Goal: Task Accomplishment & Management: Manage account settings

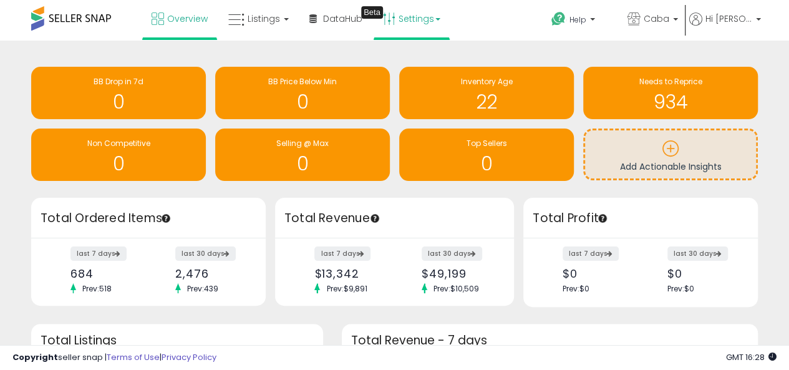
click at [402, 25] on link "Settings" at bounding box center [412, 18] width 76 height 37
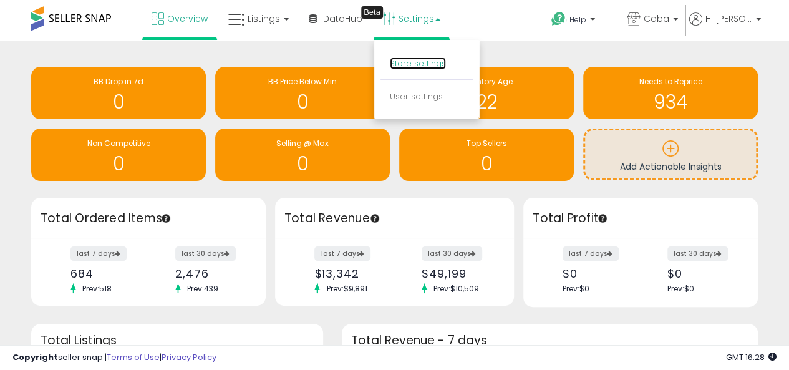
click at [415, 61] on link "Store settings" at bounding box center [418, 63] width 56 height 12
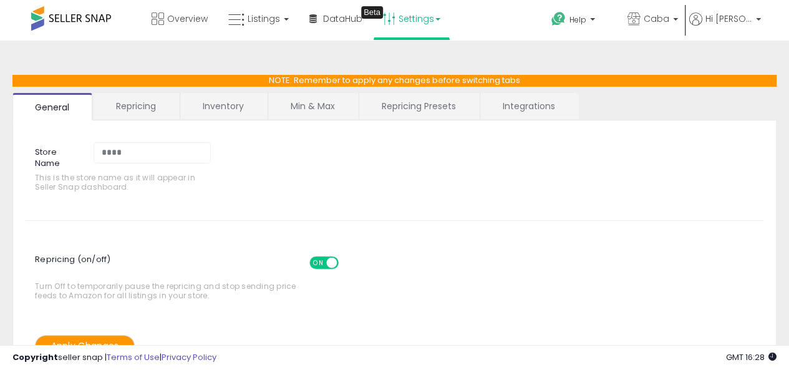
click at [143, 107] on link "Repricing" at bounding box center [136, 106] width 85 height 26
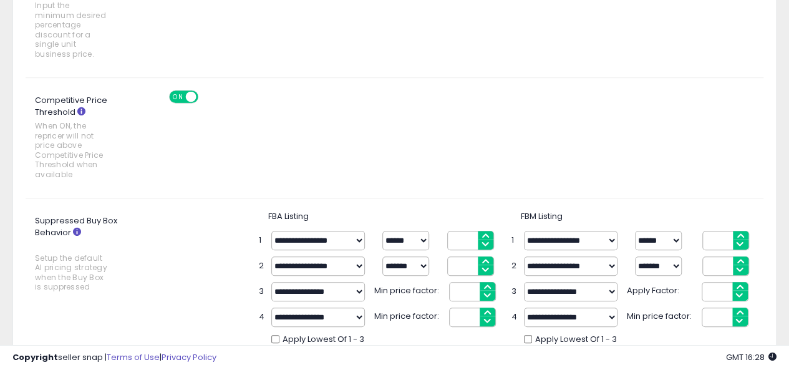
scroll to position [20, 0]
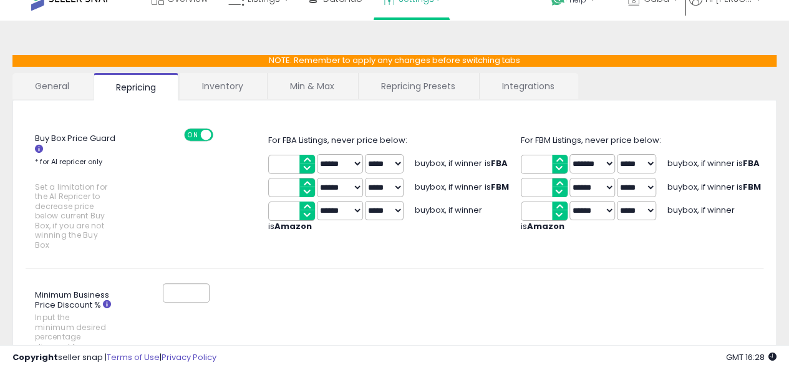
click at [231, 85] on link "Inventory" at bounding box center [223, 86] width 86 height 26
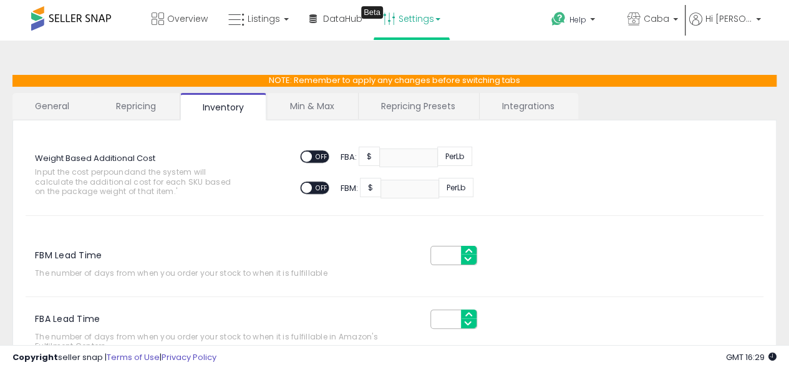
click at [309, 104] on link "Min & Max" at bounding box center [312, 106] width 89 height 26
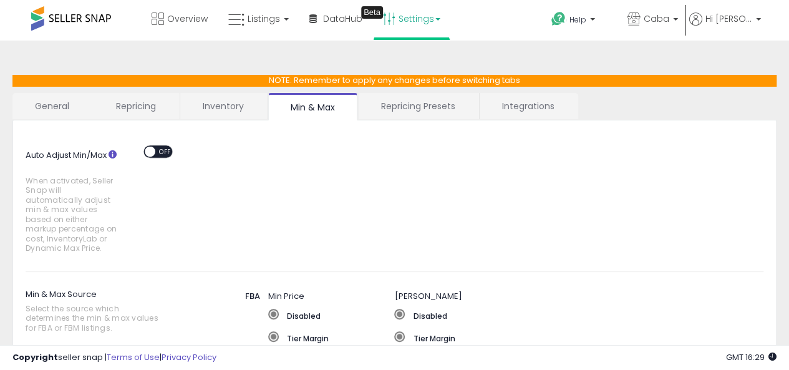
click at [405, 113] on link "Repricing Presets" at bounding box center [418, 106] width 119 height 26
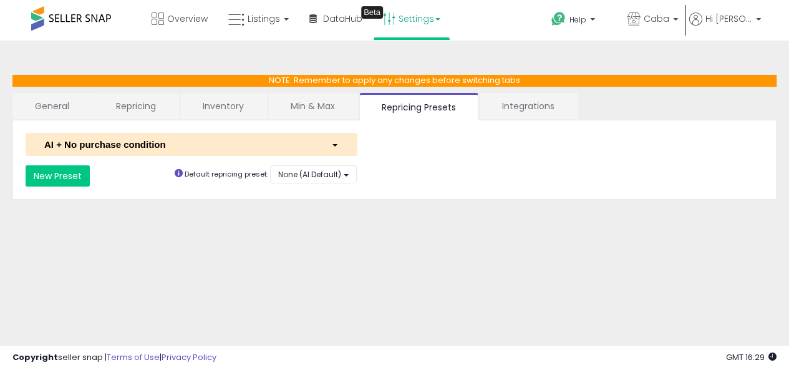
click at [123, 140] on div "AI + No purchase condition" at bounding box center [178, 144] width 287 height 13
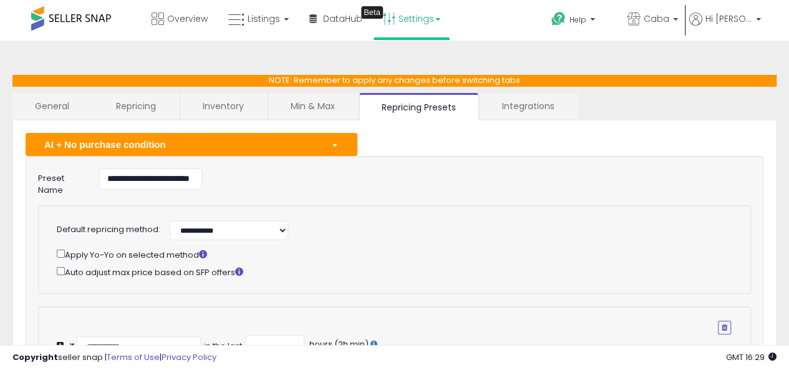
click at [539, 97] on link "Integrations" at bounding box center [528, 106] width 97 height 26
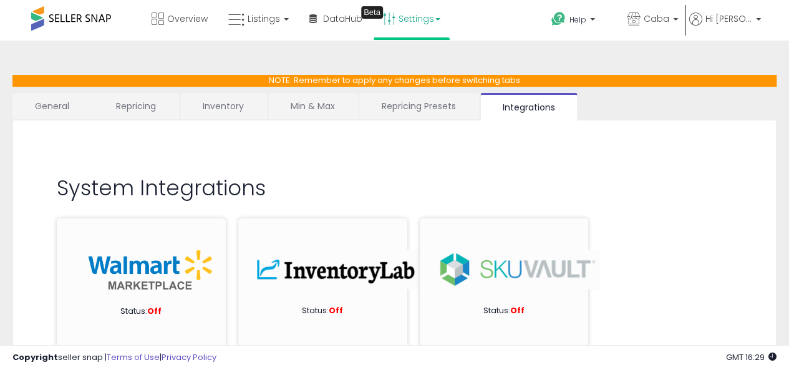
click at [409, 109] on link "Repricing Presets" at bounding box center [418, 106] width 119 height 26
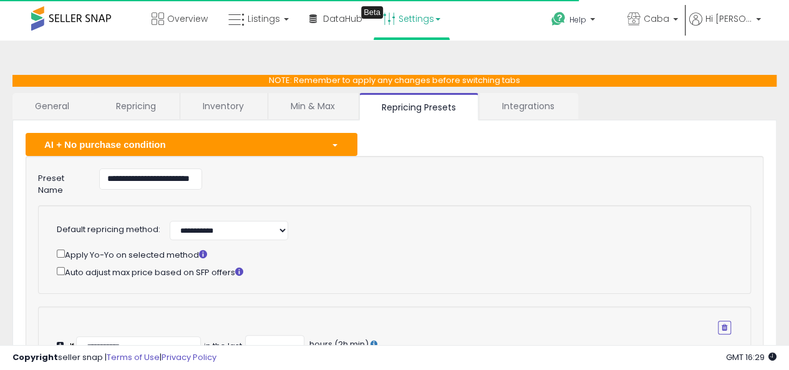
click at [318, 106] on link "Min & Max" at bounding box center [312, 106] width 89 height 26
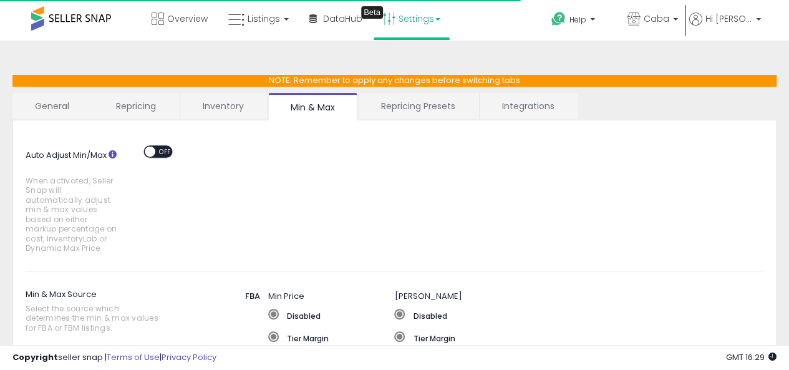
click at [392, 106] on link "Repricing Presets" at bounding box center [418, 106] width 119 height 26
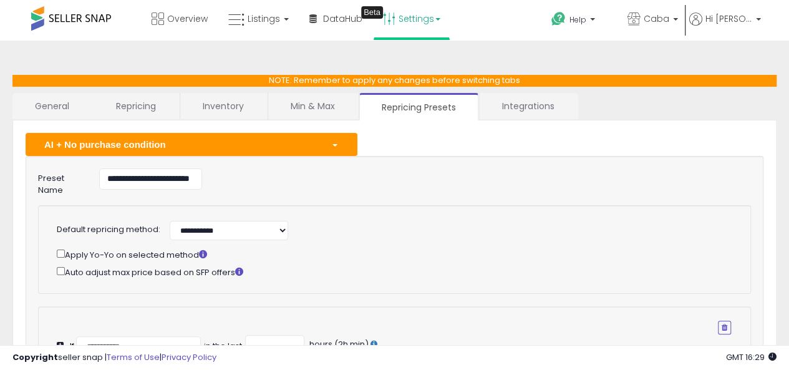
click at [392, 106] on link "Repricing Presets" at bounding box center [418, 106] width 119 height 27
click at [719, 19] on span "Hi [PERSON_NAME]" at bounding box center [728, 18] width 47 height 12
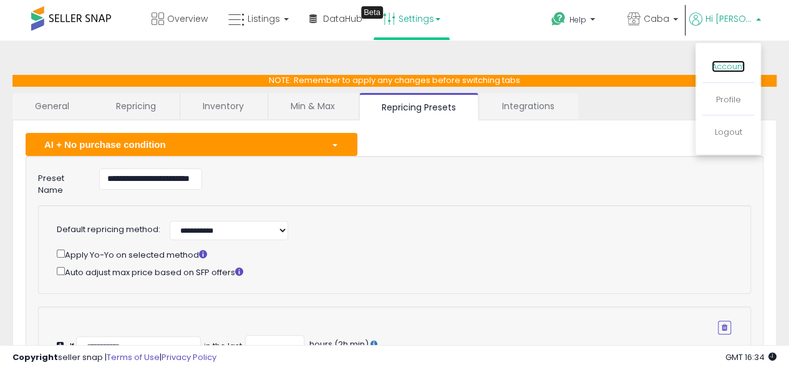
click at [731, 67] on link "Account" at bounding box center [728, 66] width 33 height 12
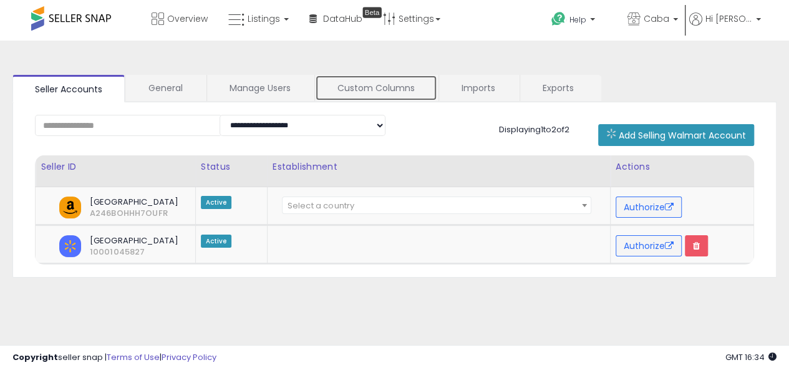
click at [368, 83] on link "Custom Columns" at bounding box center [376, 88] width 122 height 26
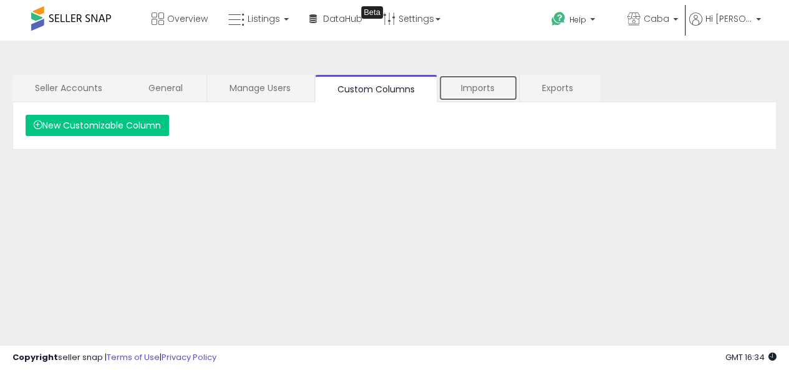
click at [474, 89] on link "Imports" at bounding box center [477, 88] width 79 height 26
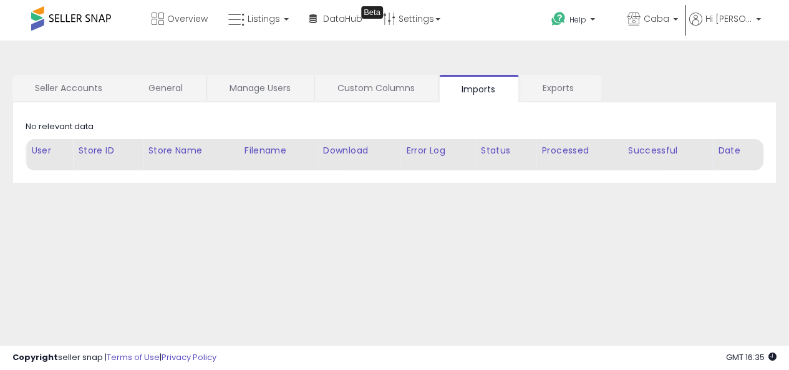
click at [66, 127] on div "No relevant data" at bounding box center [60, 127] width 68 height 12
click at [196, 86] on link "General" at bounding box center [165, 88] width 79 height 26
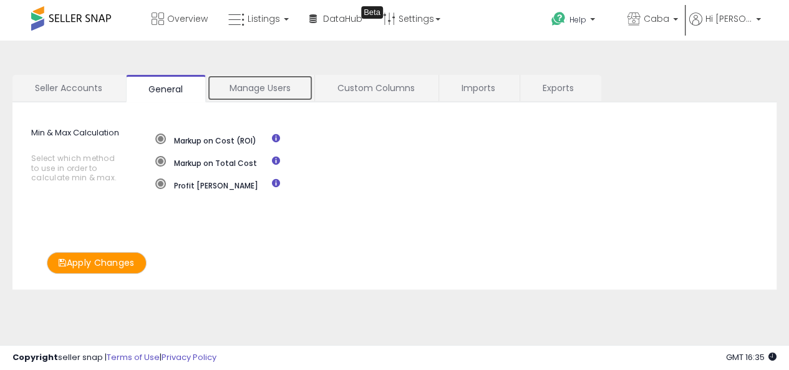
click at [287, 95] on link "Manage Users" at bounding box center [260, 88] width 106 height 26
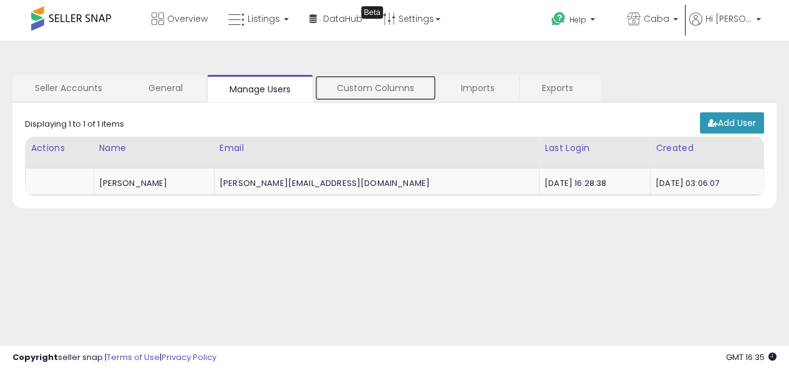
click at [350, 91] on link "Custom Columns" at bounding box center [375, 88] width 122 height 26
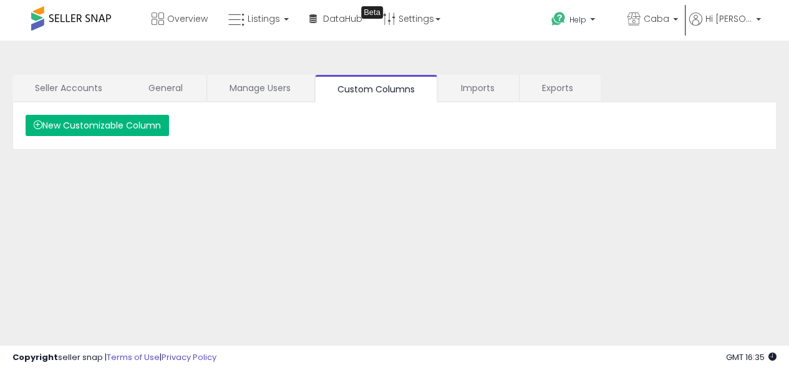
click at [114, 121] on button "New Customizable Column" at bounding box center [97, 125] width 143 height 21
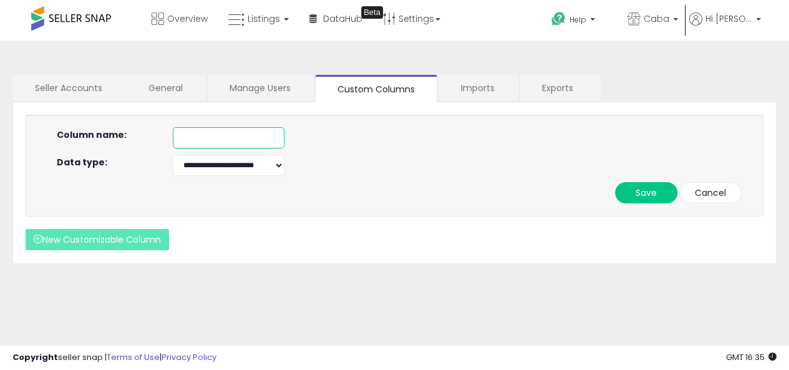
click at [180, 138] on input "text" at bounding box center [229, 137] width 112 height 21
click at [183, 163] on select "**********" at bounding box center [229, 165] width 112 height 21
click at [433, 164] on div "**********" at bounding box center [452, 165] width 579 height 21
click at [488, 87] on link "Imports" at bounding box center [477, 88] width 79 height 26
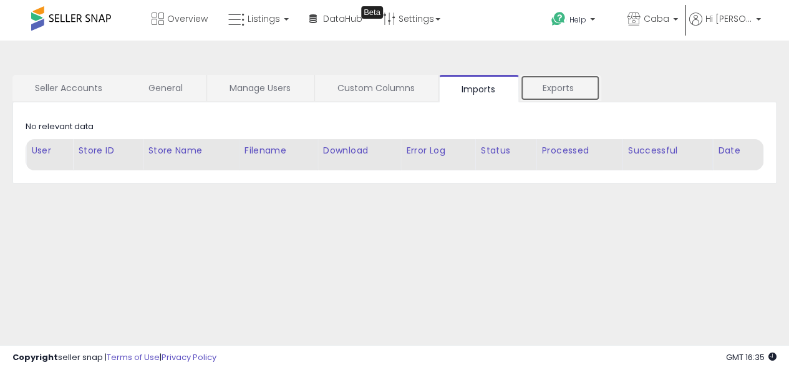
click at [571, 87] on link "Exports" at bounding box center [560, 88] width 80 height 26
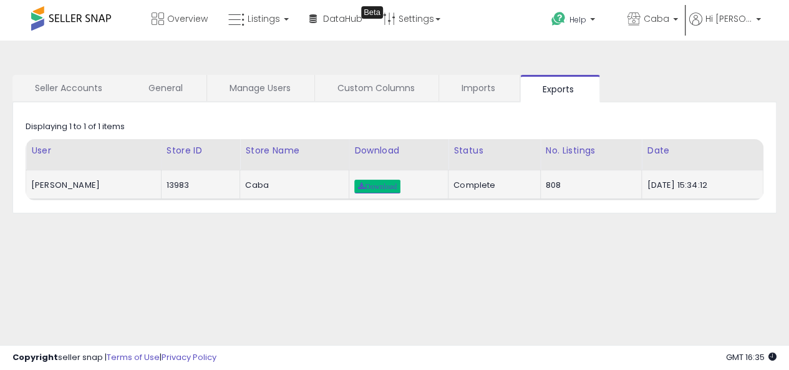
click at [358, 186] on span "Download" at bounding box center [377, 186] width 39 height 7
click at [566, 246] on div "**********" at bounding box center [394, 312] width 776 height 518
click at [474, 84] on link "Imports" at bounding box center [478, 88] width 79 height 26
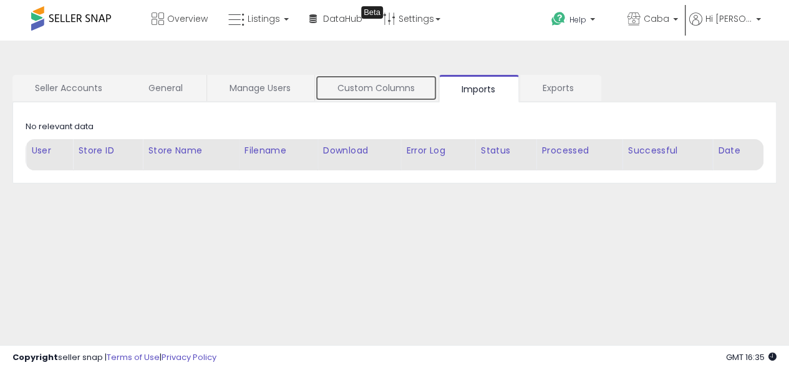
click at [393, 87] on link "Custom Columns" at bounding box center [376, 88] width 122 height 26
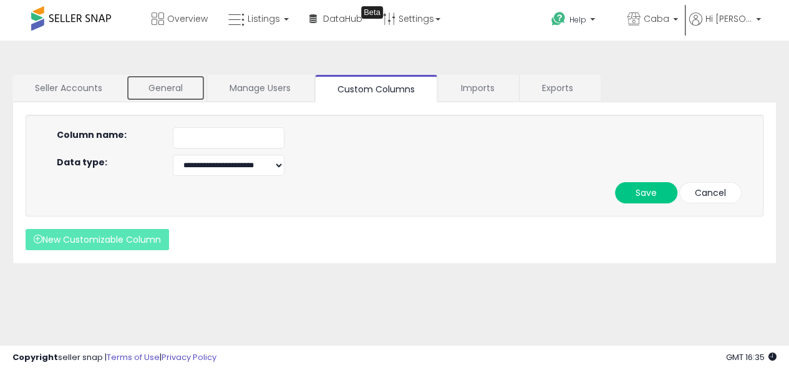
click at [195, 87] on link "General" at bounding box center [165, 88] width 79 height 26
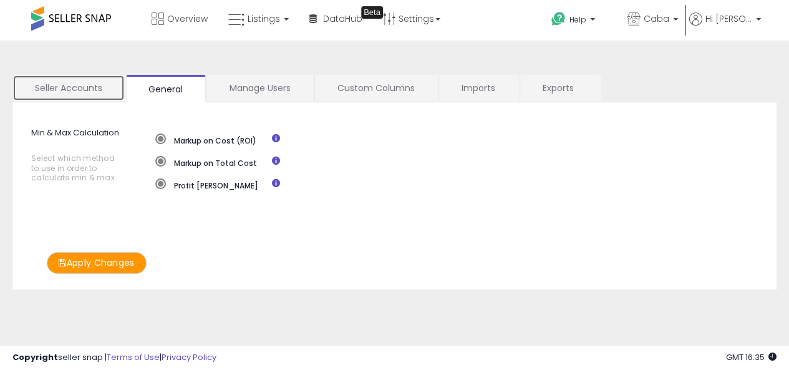
click at [66, 100] on link "Seller Accounts" at bounding box center [68, 88] width 112 height 26
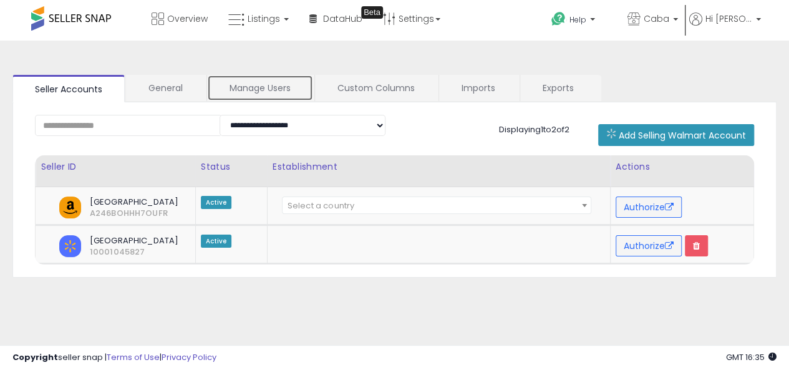
click at [298, 77] on link "Manage Users" at bounding box center [260, 88] width 106 height 26
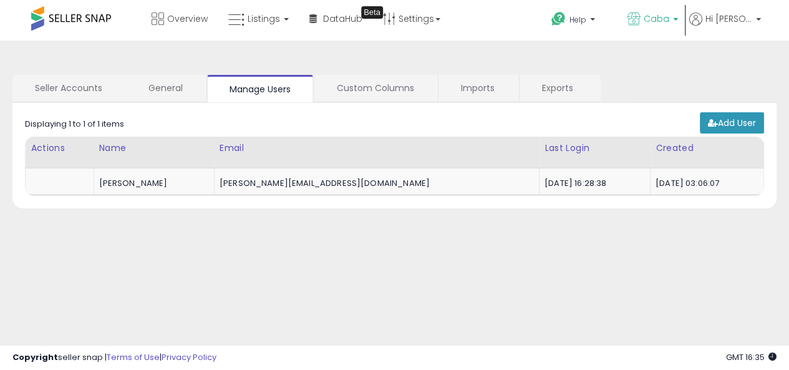
click at [674, 9] on link "Caba" at bounding box center [652, 20] width 69 height 41
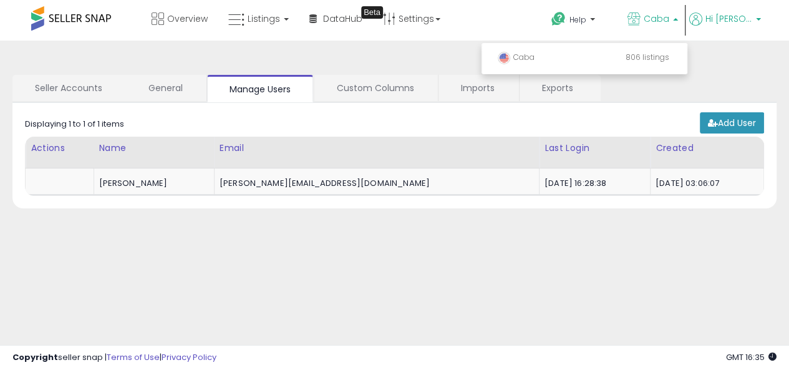
click at [716, 17] on span "Hi [PERSON_NAME]" at bounding box center [728, 18] width 47 height 12
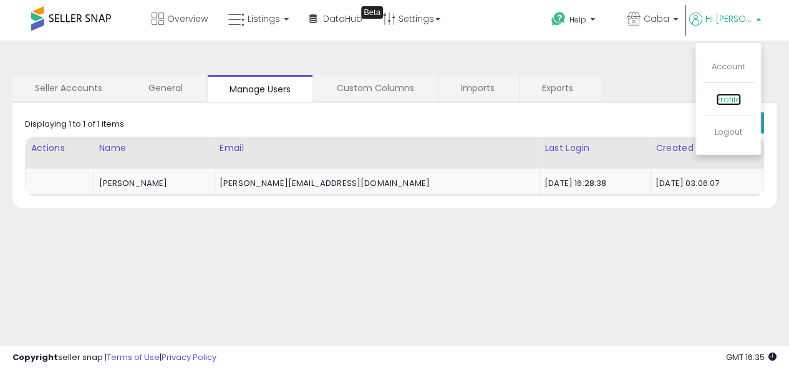
click at [740, 98] on link "Profile" at bounding box center [728, 100] width 25 height 12
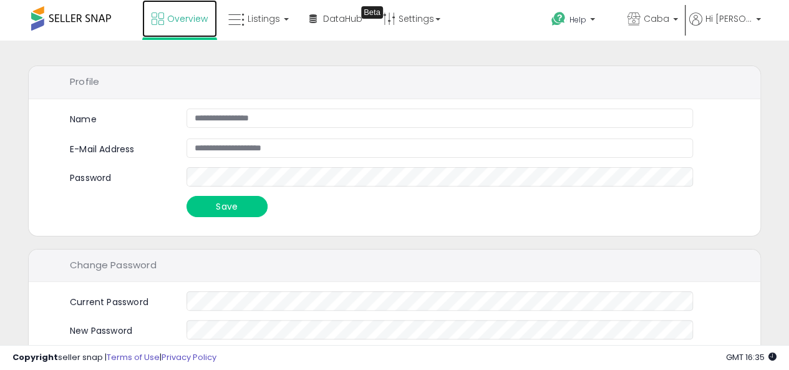
click at [170, 18] on span "Overview" at bounding box center [187, 18] width 41 height 12
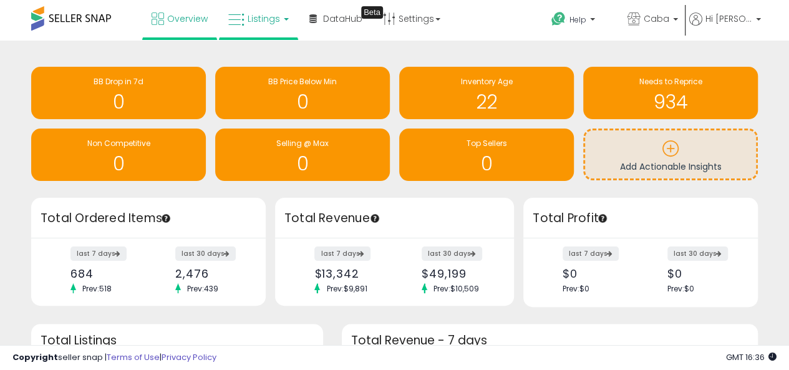
click at [263, 21] on span "Listings" at bounding box center [264, 18] width 32 height 12
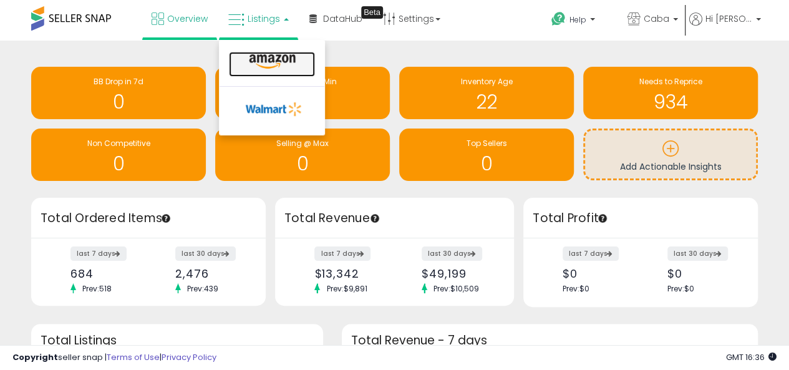
click at [263, 62] on icon at bounding box center [272, 62] width 54 height 16
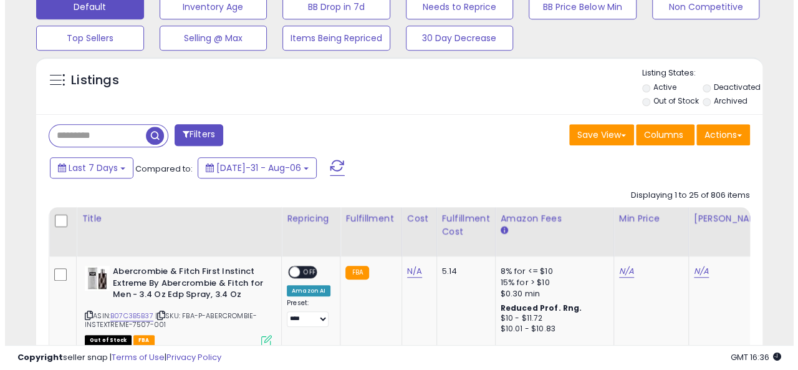
scroll to position [437, 0]
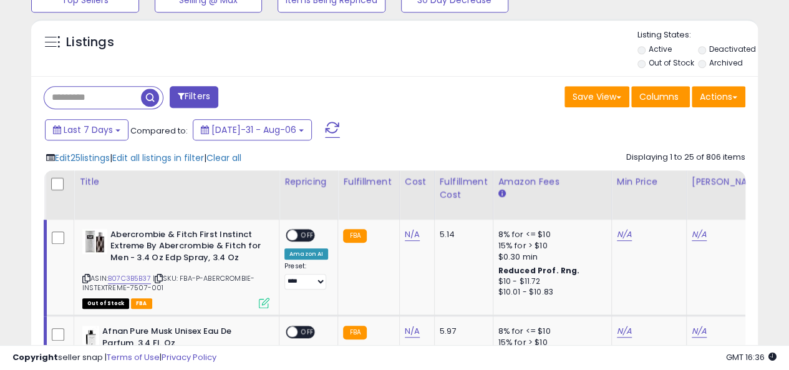
click at [734, 97] on span at bounding box center [734, 97] width 5 height 2
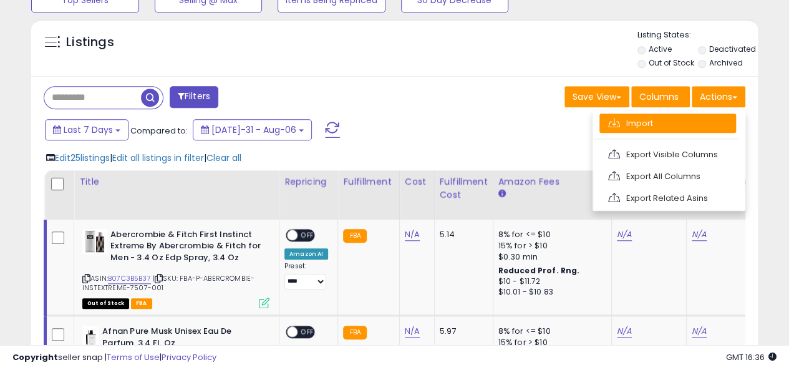
click at [660, 120] on link "Import" at bounding box center [667, 122] width 137 height 19
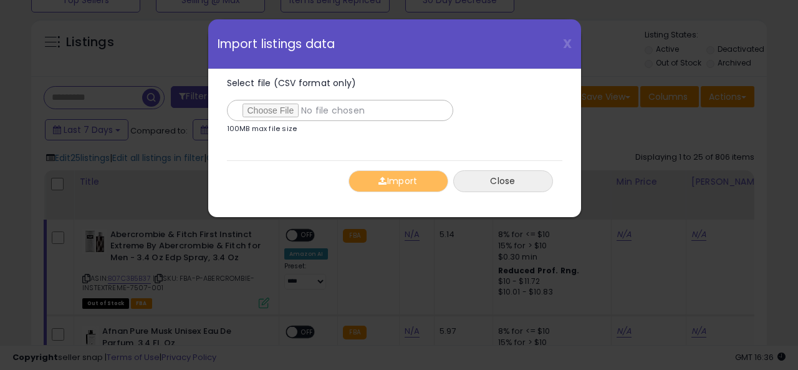
click at [526, 183] on button "Close" at bounding box center [503, 181] width 100 height 22
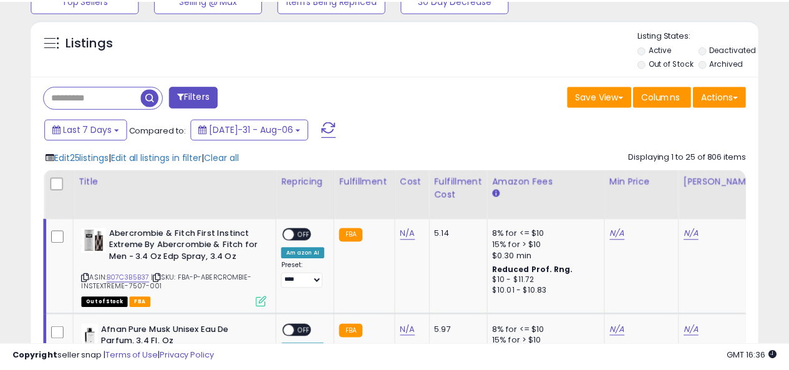
scroll to position [623334, 623170]
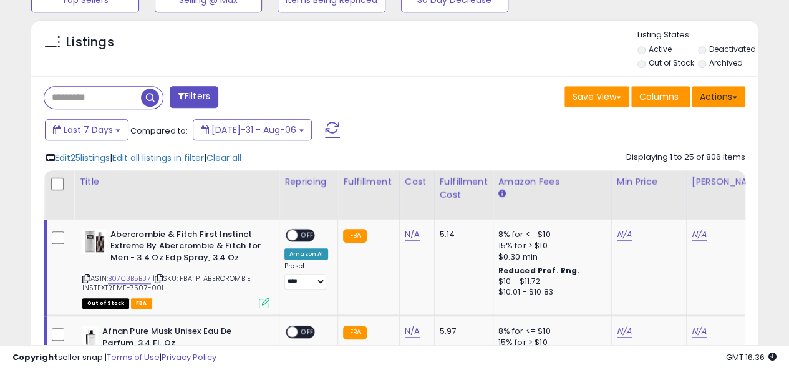
click at [721, 95] on button "Actions" at bounding box center [719, 96] width 54 height 21
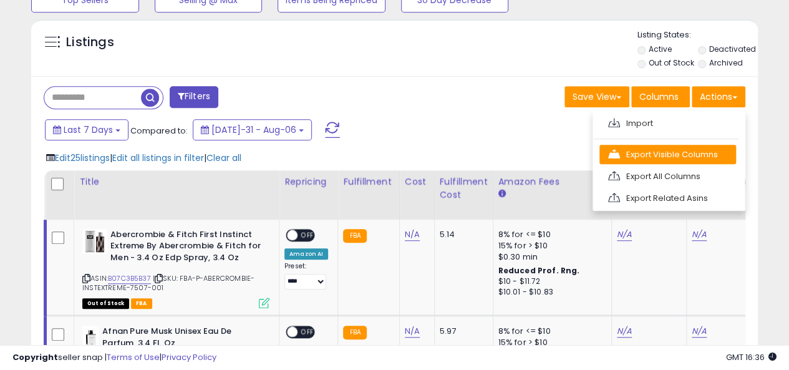
click at [670, 160] on link "Export Visible Columns" at bounding box center [667, 154] width 137 height 19
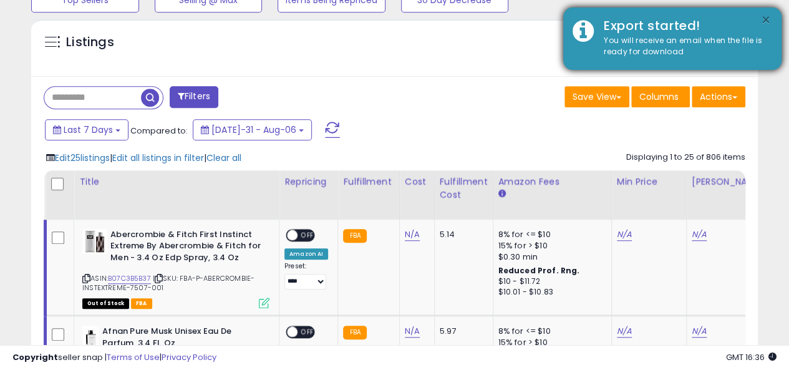
click at [768, 21] on button "×" at bounding box center [766, 20] width 10 height 16
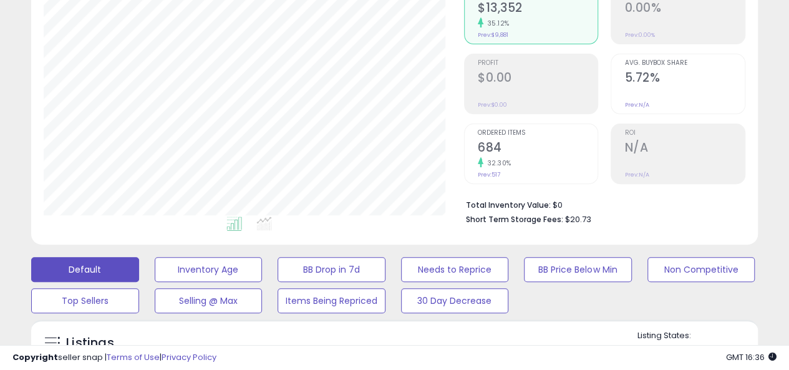
scroll to position [125, 0]
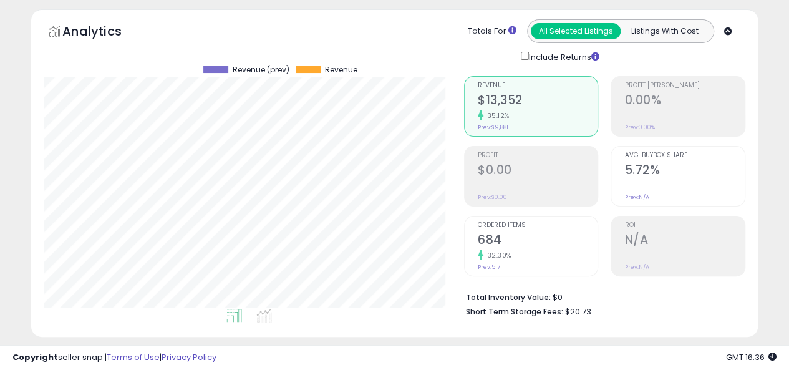
scroll to position [0, 0]
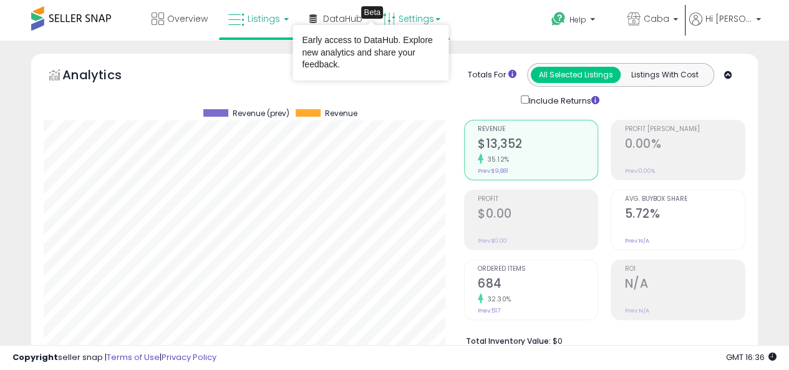
click at [408, 22] on link "Settings" at bounding box center [412, 18] width 76 height 37
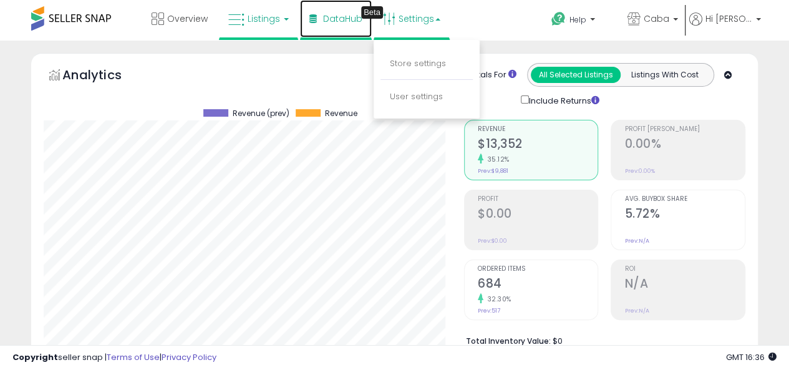
click at [349, 21] on span "DataHub" at bounding box center [342, 18] width 39 height 12
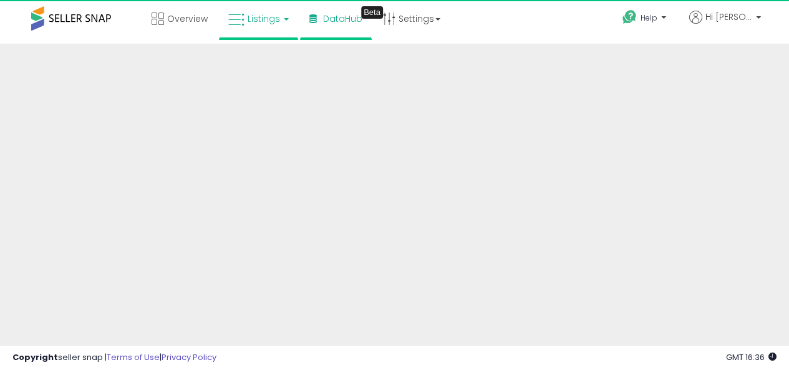
click at [279, 21] on link "Listings" at bounding box center [258, 18] width 79 height 37
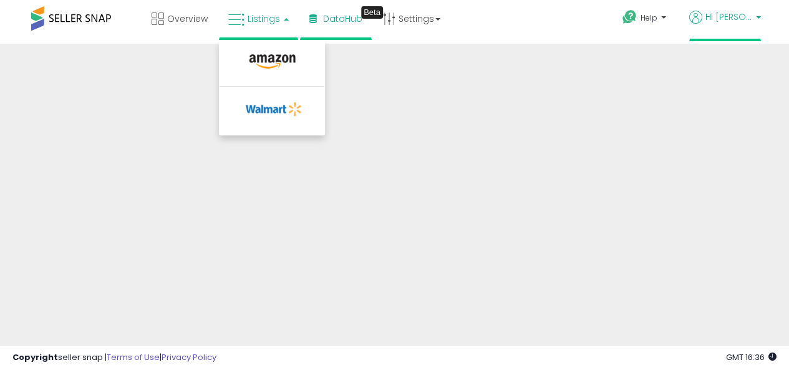
click at [756, 12] on p "Hi [PERSON_NAME]" at bounding box center [725, 19] width 72 height 16
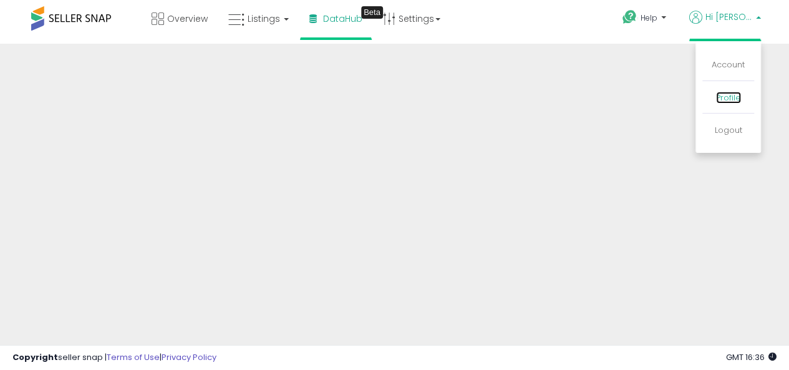
click at [718, 95] on link "Profile" at bounding box center [728, 98] width 25 height 12
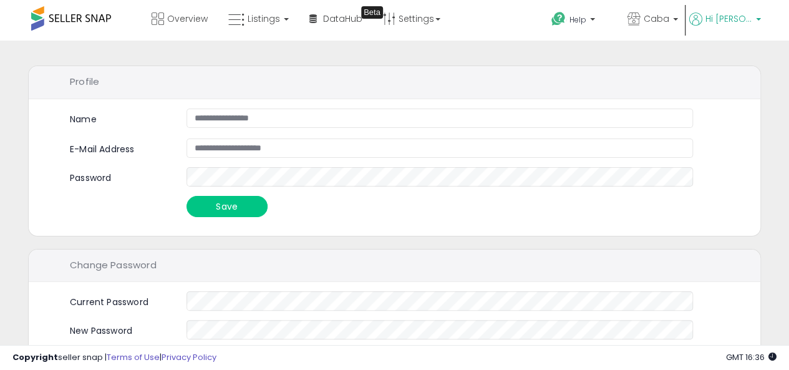
click at [725, 19] on span "Hi [PERSON_NAME]" at bounding box center [728, 18] width 47 height 12
click at [733, 68] on link "Account" at bounding box center [728, 66] width 33 height 12
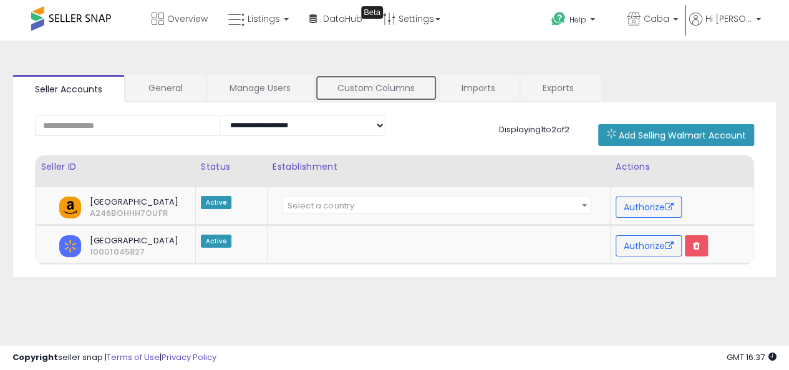
click at [395, 89] on link "Custom Columns" at bounding box center [376, 88] width 122 height 26
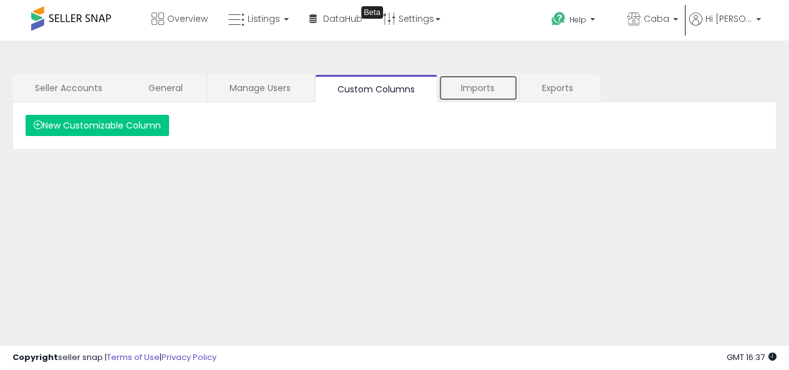
click at [483, 88] on link "Imports" at bounding box center [477, 88] width 79 height 26
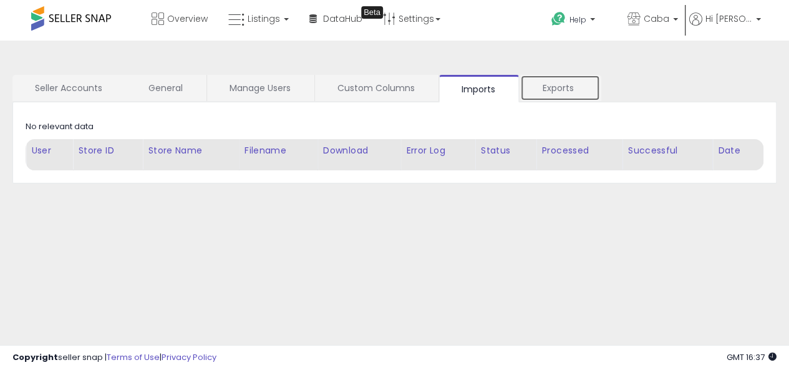
click at [572, 87] on link "Exports" at bounding box center [560, 88] width 80 height 26
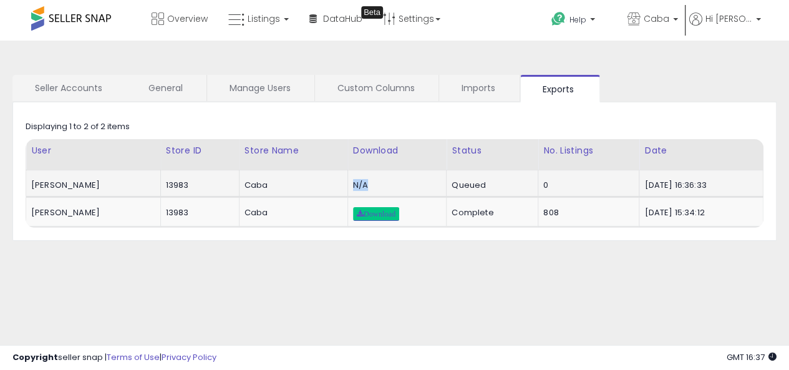
drag, startPoint x: 363, startPoint y: 183, endPoint x: 339, endPoint y: 183, distance: 23.7
click at [347, 183] on td "N/A" at bounding box center [396, 183] width 99 height 27
drag, startPoint x: 342, startPoint y: 183, endPoint x: 378, endPoint y: 185, distance: 36.2
click at [378, 185] on td "N/A" at bounding box center [396, 183] width 99 height 27
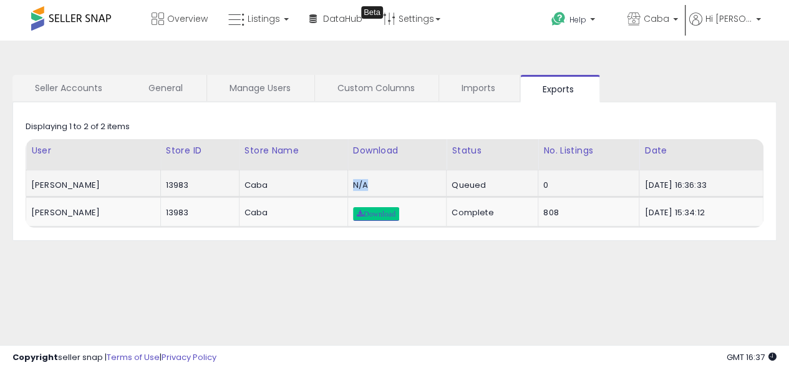
click at [378, 185] on div "N/A" at bounding box center [395, 185] width 84 height 11
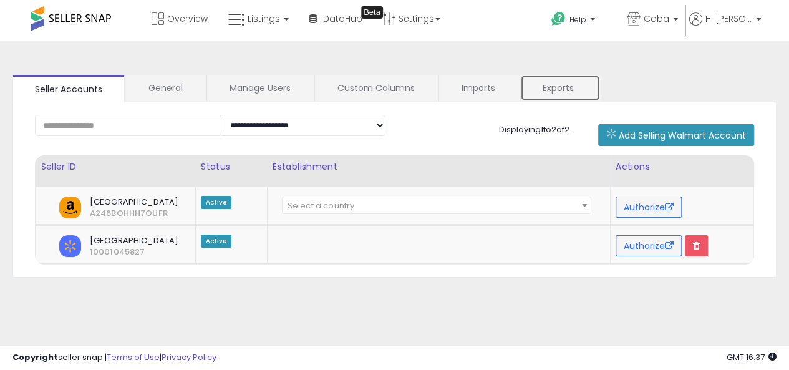
click at [584, 88] on link "Exports" at bounding box center [560, 88] width 80 height 26
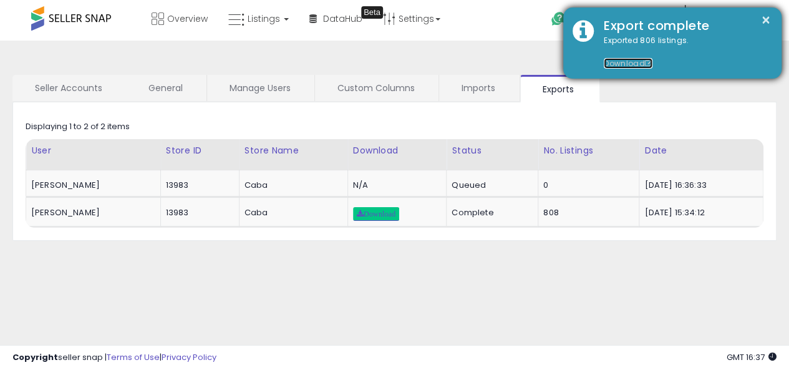
click at [632, 63] on link "Download" at bounding box center [628, 63] width 49 height 11
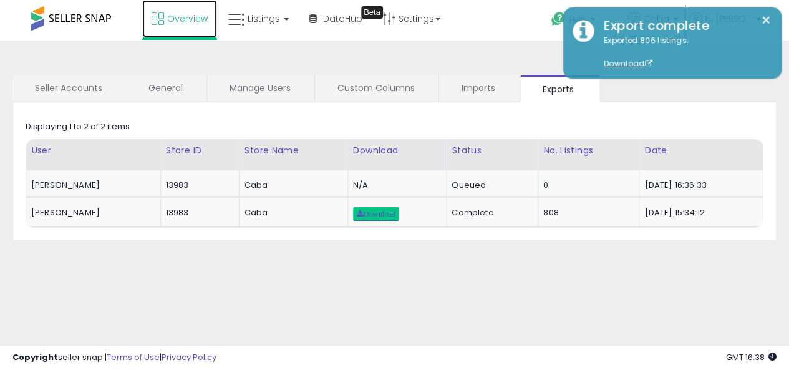
click at [167, 15] on span "Overview" at bounding box center [187, 18] width 41 height 12
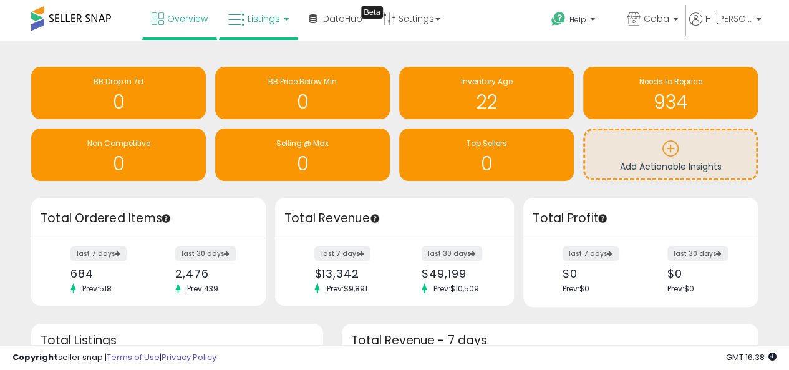
click at [248, 19] on span "Listings" at bounding box center [264, 18] width 32 height 12
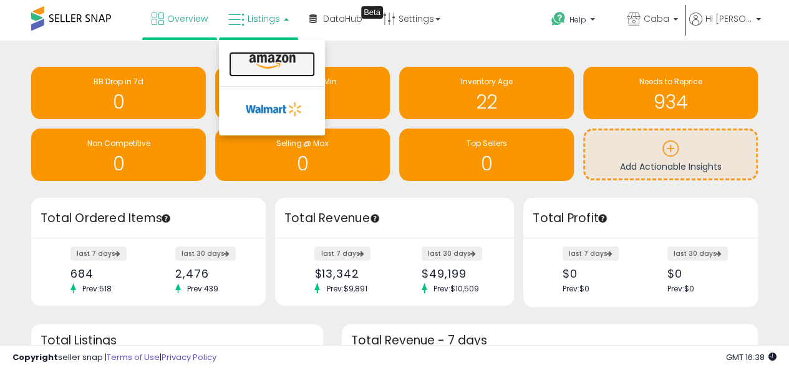
click at [267, 58] on icon at bounding box center [272, 62] width 54 height 16
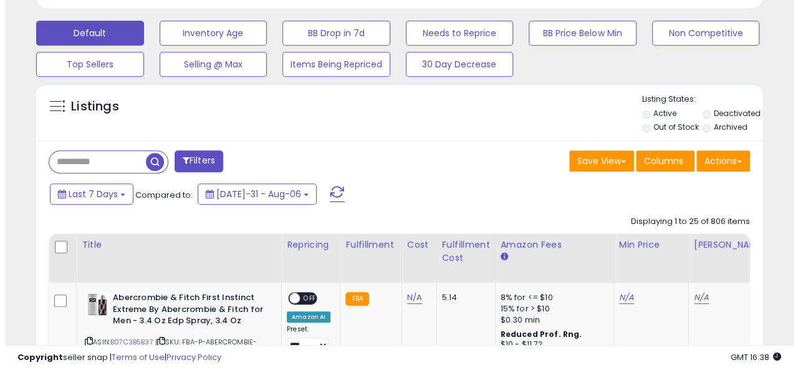
scroll to position [256, 420]
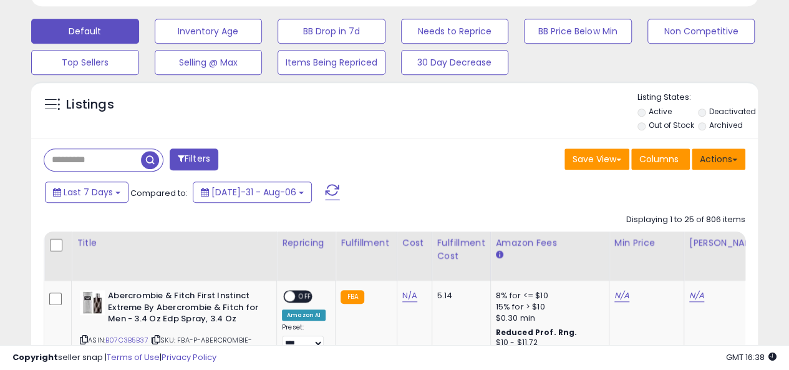
click at [708, 159] on button "Actions" at bounding box center [719, 158] width 54 height 21
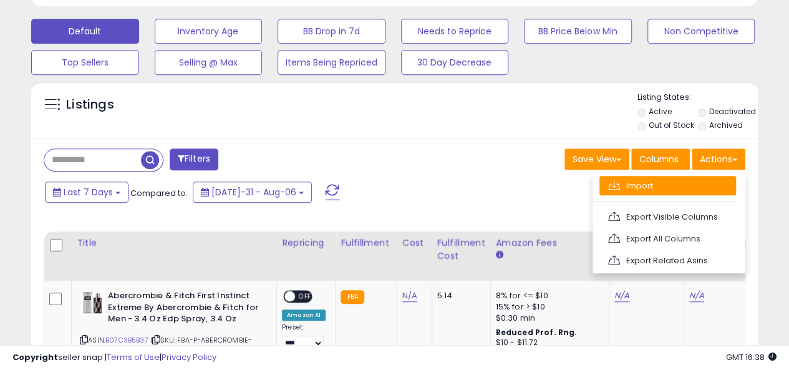
click at [686, 185] on link "Import" at bounding box center [667, 185] width 137 height 19
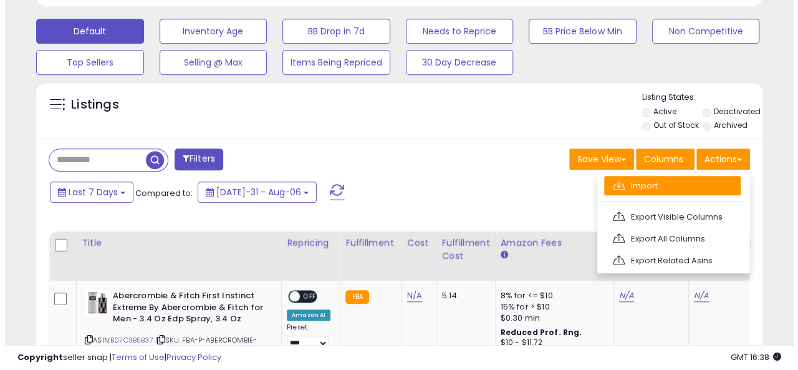
scroll to position [256, 425]
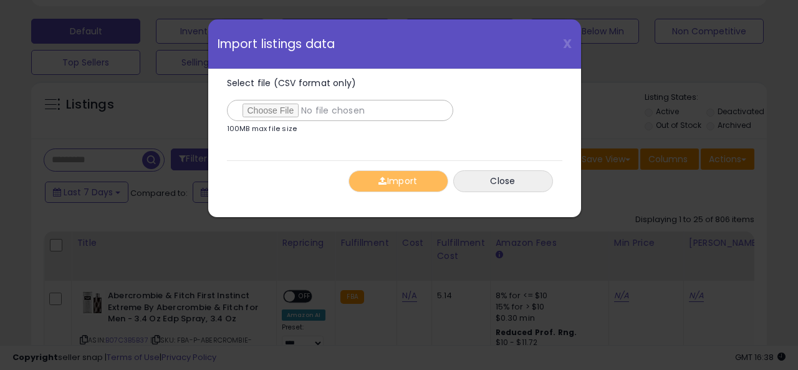
click at [296, 82] on span "Select file (CSV format only)" at bounding box center [292, 83] width 130 height 12
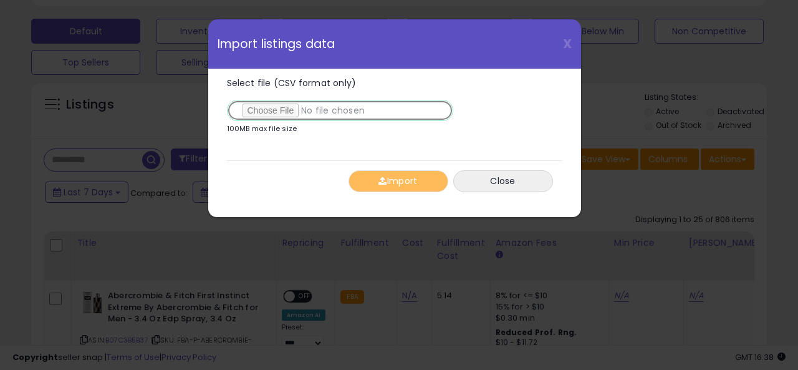
click at [296, 100] on input "Select file (CSV format only)" at bounding box center [340, 110] width 226 height 21
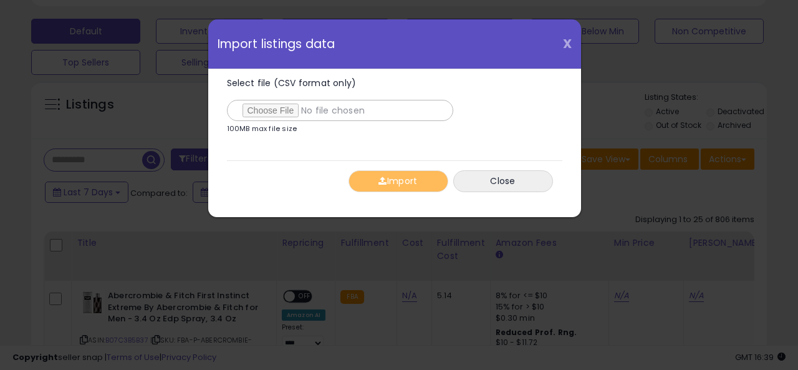
click at [567, 46] on span "X" at bounding box center [567, 43] width 9 height 17
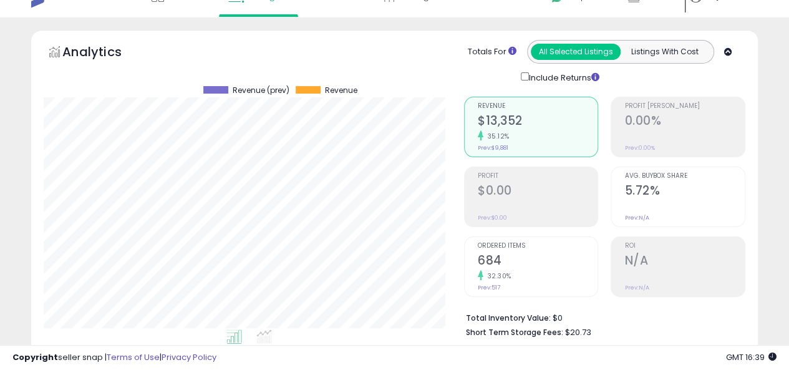
scroll to position [0, 0]
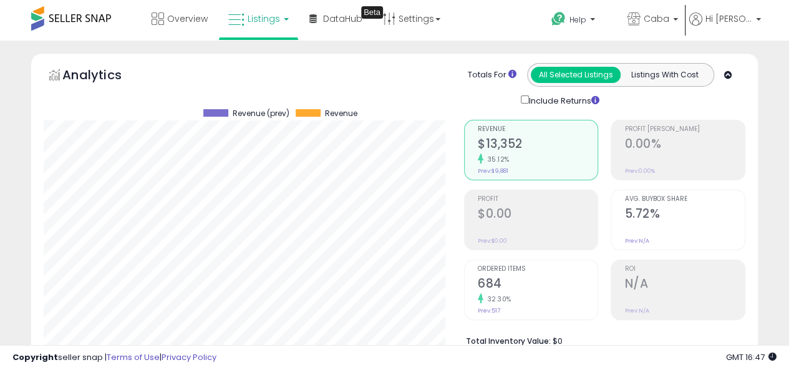
click at [383, 62] on div "Analytics Totals For All Selected Listings Listings With Cost Include Returns" at bounding box center [394, 216] width 726 height 327
click at [412, 68] on div "Analytics Totals For All Selected Listings Listings With Cost Include Returns" at bounding box center [395, 85] width 702 height 44
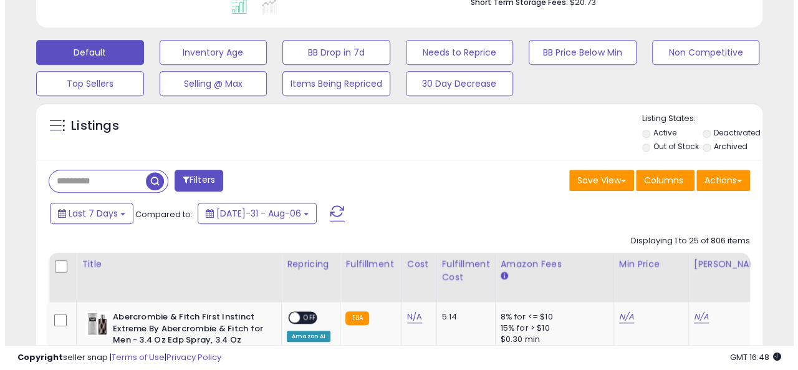
scroll to position [374, 0]
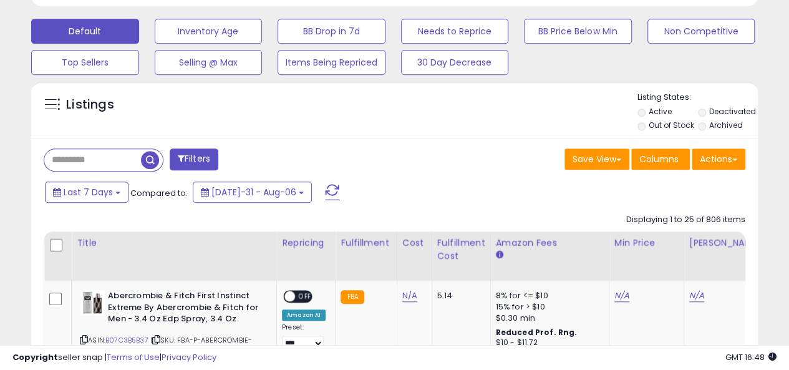
click at [442, 180] on div "Last 7 Days Compared to: [DATE]-31 - Aug-06" at bounding box center [305, 194] width 526 height 28
click at [196, 155] on button "Filters" at bounding box center [194, 159] width 49 height 22
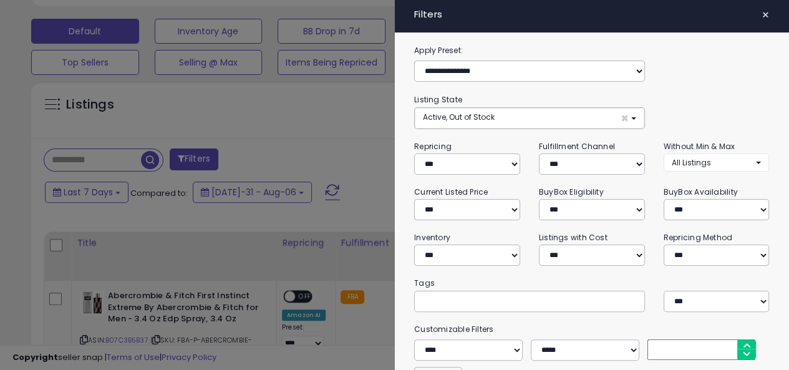
scroll to position [256, 425]
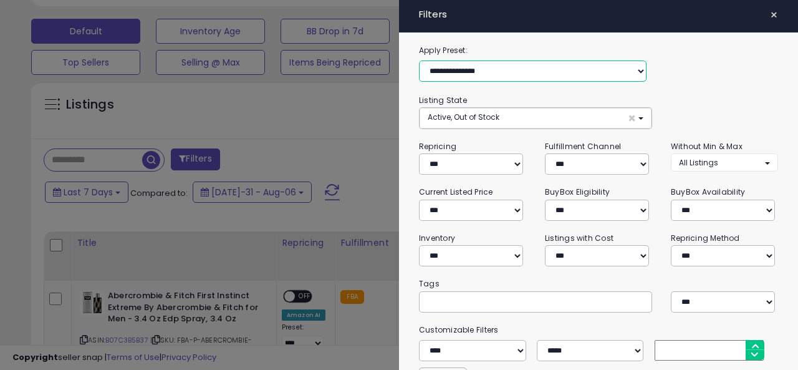
click at [521, 67] on select "**********" at bounding box center [533, 70] width 228 height 21
click at [607, 67] on select "**********" at bounding box center [533, 70] width 228 height 21
click at [319, 118] on div at bounding box center [399, 185] width 798 height 370
click at [770, 13] on span "×" at bounding box center [774, 14] width 8 height 17
click at [770, 14] on span "×" at bounding box center [774, 14] width 8 height 17
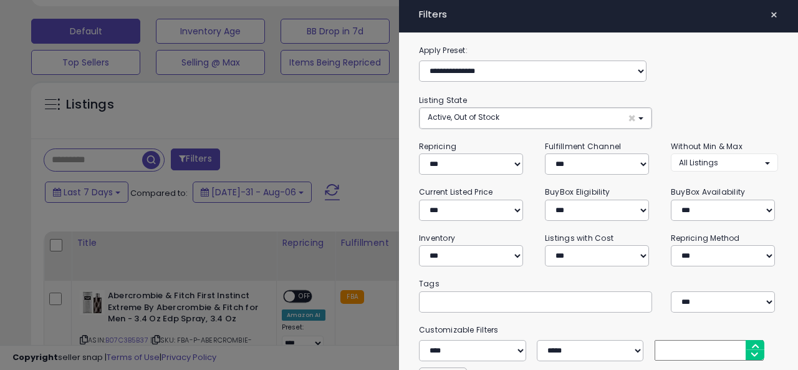
click at [770, 14] on span "×" at bounding box center [774, 14] width 8 height 17
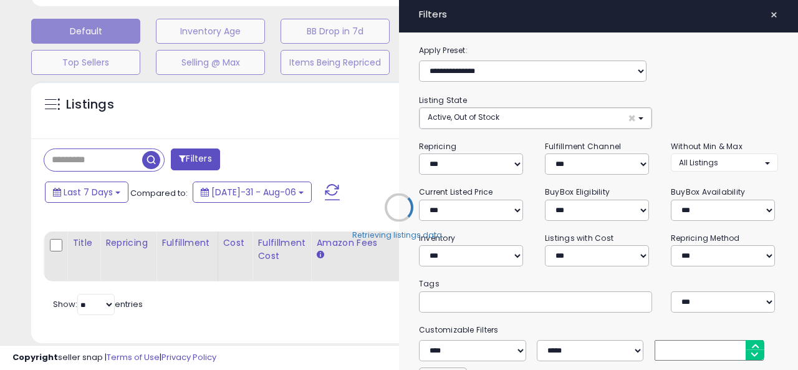
click at [395, 145] on div "Retrieving listings data.." at bounding box center [399, 217] width 755 height 284
select select "*"
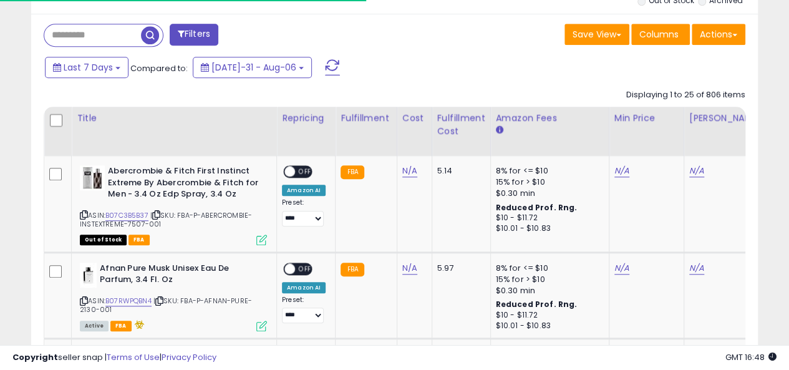
scroll to position [256, 420]
click at [506, 57] on div "Last 7 Days Compared to: [DATE]-31 - Aug-06" at bounding box center [305, 69] width 526 height 28
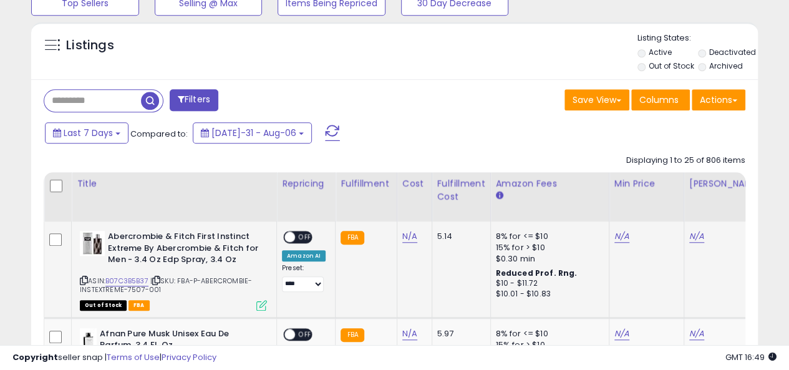
scroll to position [374, 0]
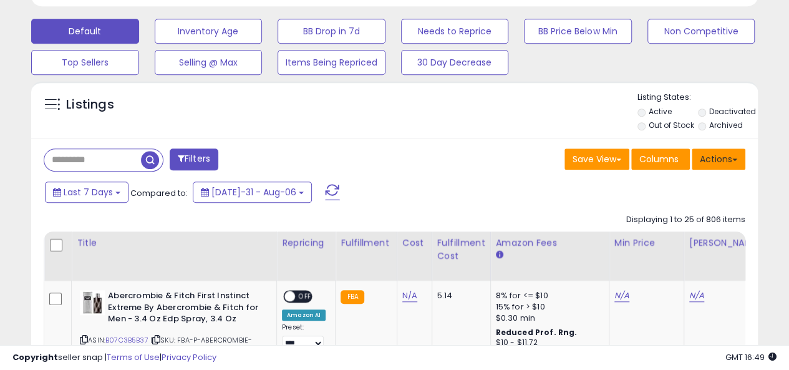
click at [733, 165] on button "Actions" at bounding box center [719, 158] width 54 height 21
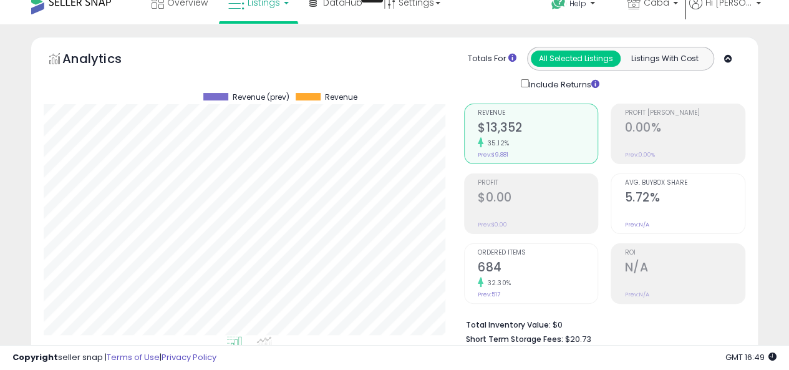
scroll to position [0, 0]
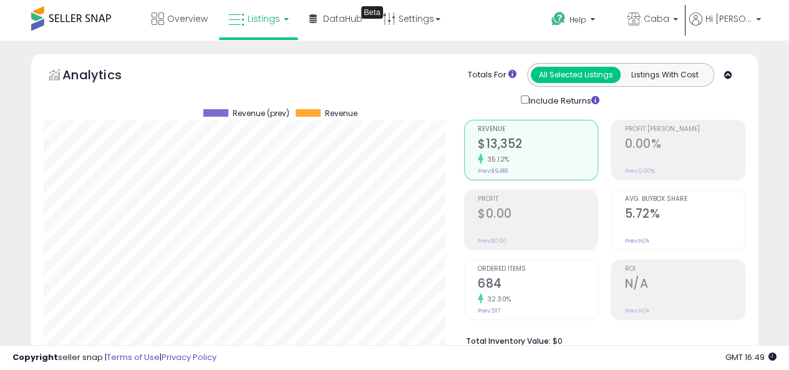
click at [89, 10] on span at bounding box center [71, 18] width 80 height 24
click at [89, 16] on span at bounding box center [71, 18] width 80 height 24
click at [263, 18] on span "Listings" at bounding box center [264, 18] width 32 height 12
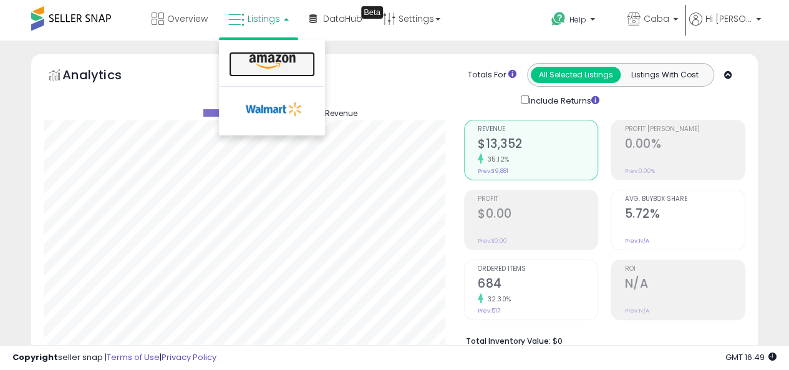
click at [276, 58] on icon at bounding box center [272, 62] width 54 height 16
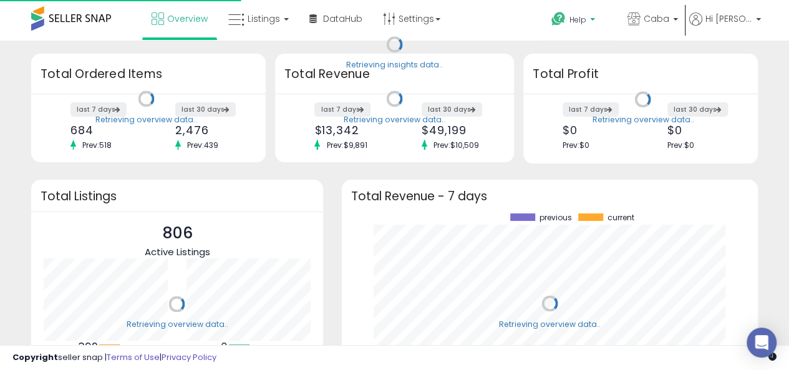
scroll to position [173, 391]
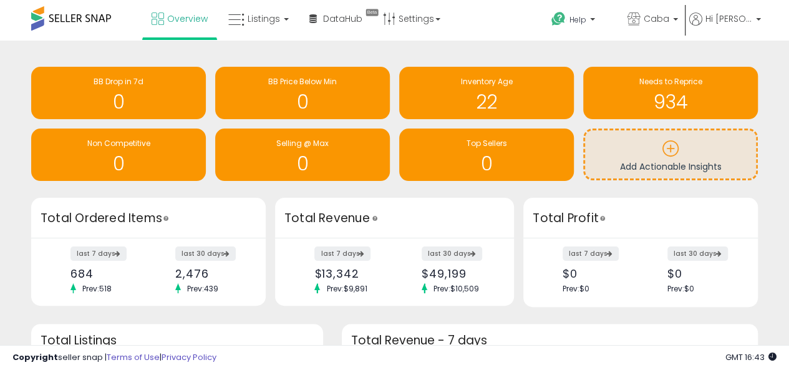
click at [489, 24] on div "Overview Listings DataHub Beta" at bounding box center [250, 26] width 519 height 53
click at [741, 23] on span "Hi [PERSON_NAME]" at bounding box center [728, 18] width 47 height 12
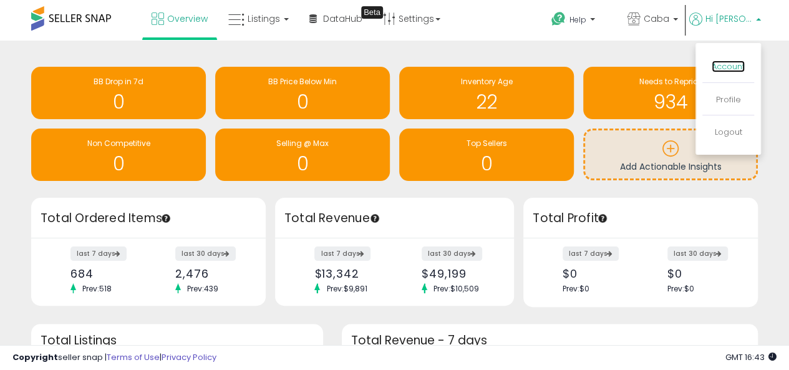
click at [736, 70] on link "Account" at bounding box center [728, 66] width 33 height 12
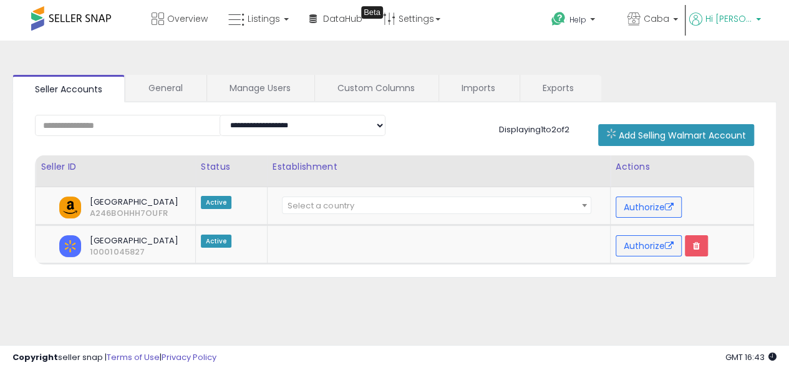
click at [753, 21] on p "Hi [PERSON_NAME]" at bounding box center [725, 20] width 72 height 16
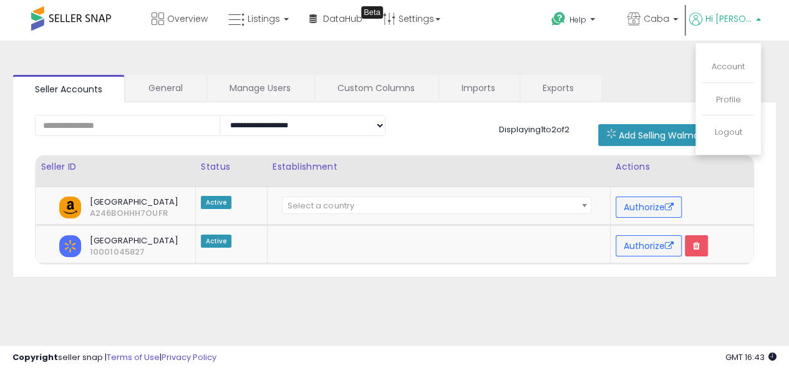
click at [523, 64] on div "**********" at bounding box center [394, 312] width 776 height 518
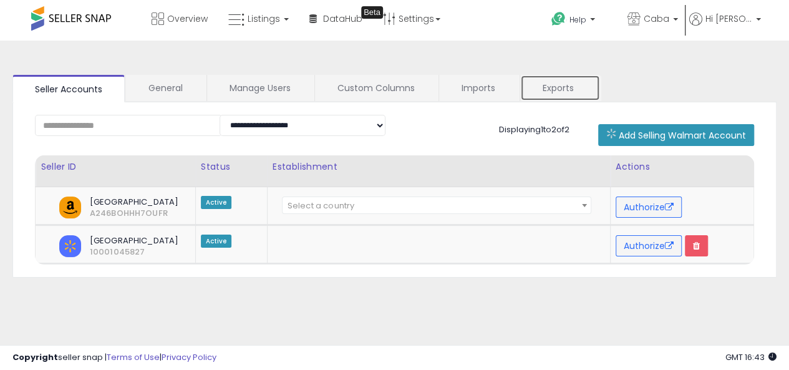
click at [564, 85] on link "Exports" at bounding box center [560, 88] width 80 height 26
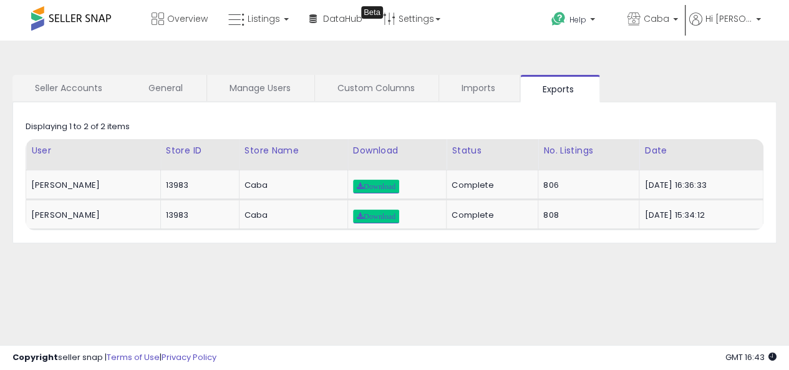
click at [407, 319] on div "**********" at bounding box center [394, 312] width 776 height 518
click at [450, 245] on div "**********" at bounding box center [394, 312] width 776 height 518
click at [451, 243] on div "**********" at bounding box center [394, 312] width 776 height 518
drag, startPoint x: 54, startPoint y: 219, endPoint x: 90, endPoint y: 216, distance: 36.3
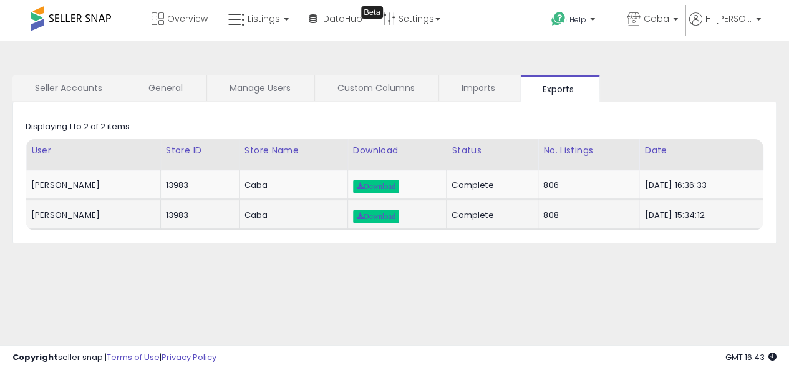
click at [90, 216] on div "Georgie Levine" at bounding box center [91, 215] width 120 height 11
click at [369, 213] on span "Download" at bounding box center [376, 216] width 39 height 7
click at [401, 265] on div "**********" at bounding box center [394, 312] width 776 height 518
click at [556, 282] on div "**********" at bounding box center [394, 312] width 776 height 518
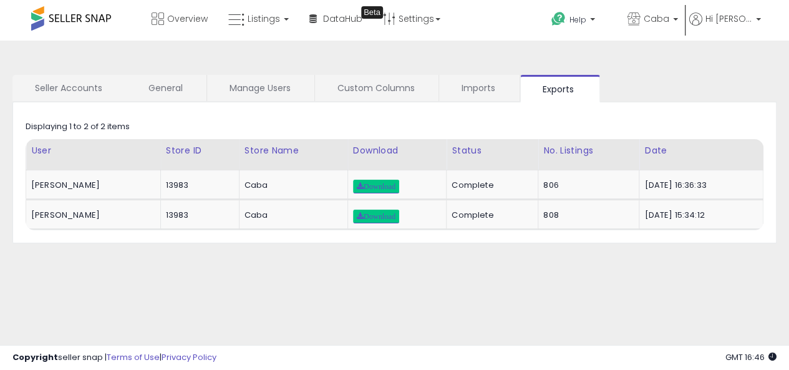
click at [556, 282] on div "**********" at bounding box center [394, 312] width 776 height 518
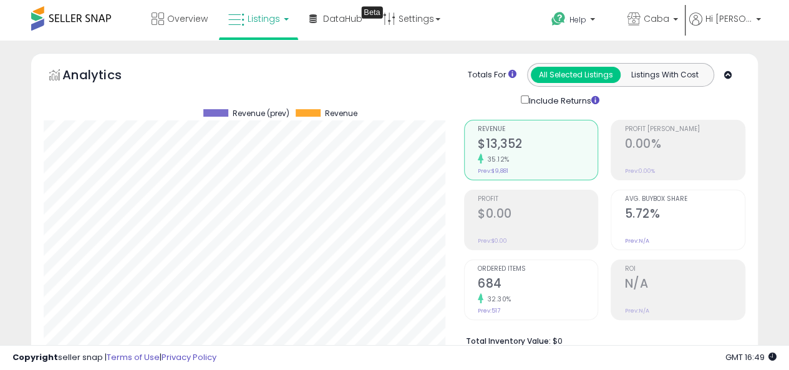
scroll to position [256, 420]
click at [244, 19] on link "Listings" at bounding box center [258, 18] width 79 height 37
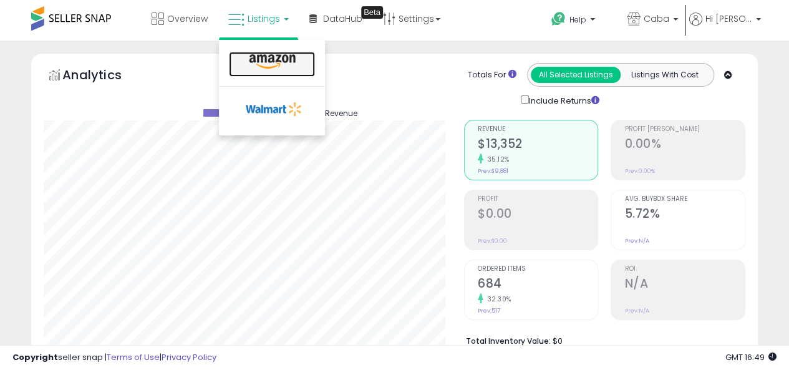
click at [272, 52] on link at bounding box center [272, 64] width 86 height 25
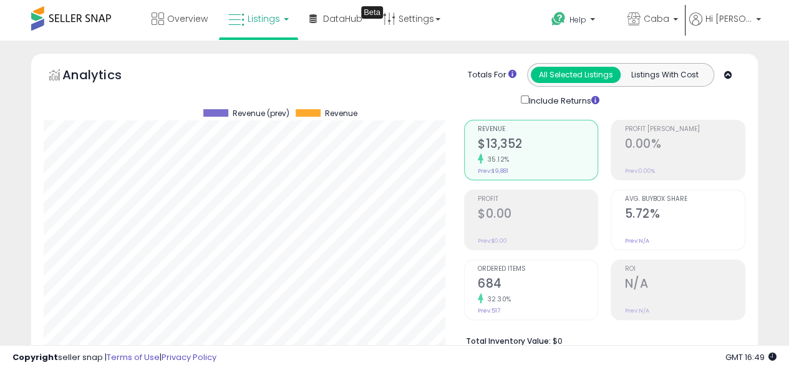
click at [275, 62] on div "Analytics Totals For All Selected Listings Listings With Cost Include Returns" at bounding box center [394, 216] width 726 height 327
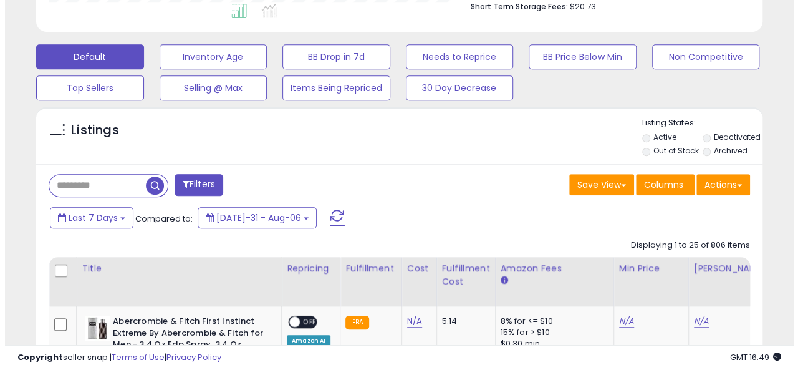
scroll to position [374, 0]
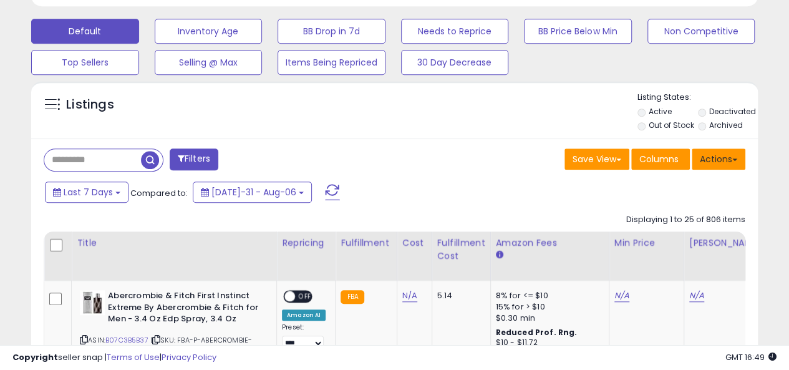
click at [716, 152] on button "Actions" at bounding box center [719, 158] width 54 height 21
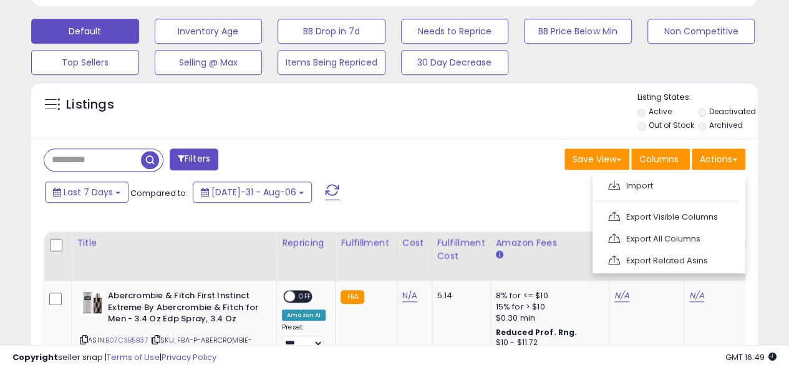
click at [753, 199] on div "Last 7 Days Compared to: [DATE]-31 - Aug-06" at bounding box center [394, 194] width 720 height 28
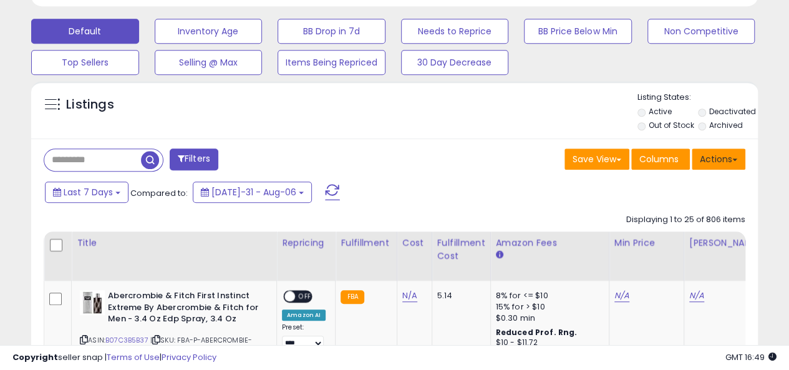
click at [731, 163] on button "Actions" at bounding box center [719, 158] width 54 height 21
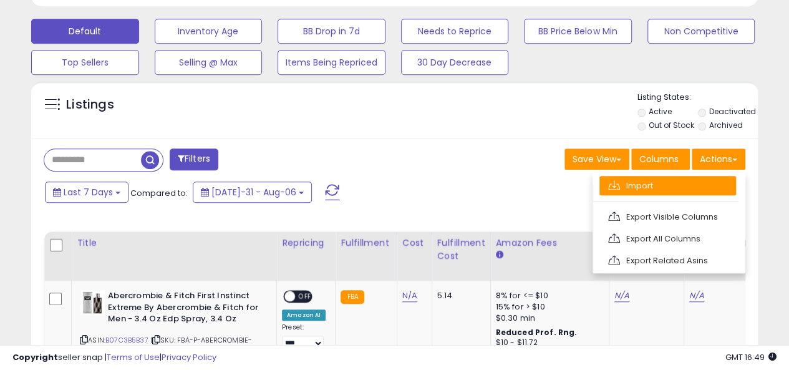
click at [667, 191] on link "Import" at bounding box center [667, 185] width 137 height 19
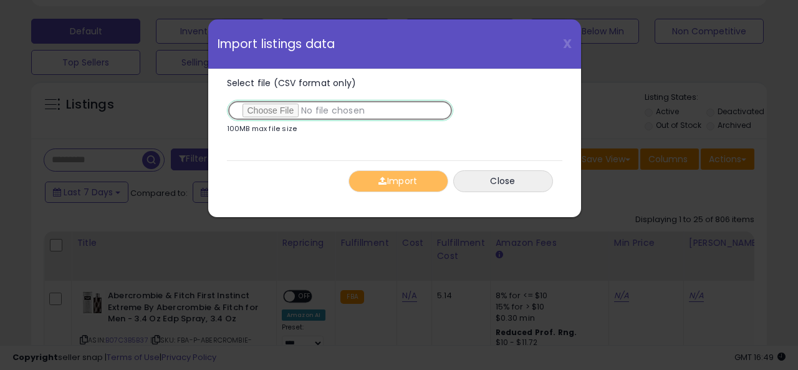
click at [318, 112] on input "Select file (CSV format only)" at bounding box center [340, 110] width 226 height 21
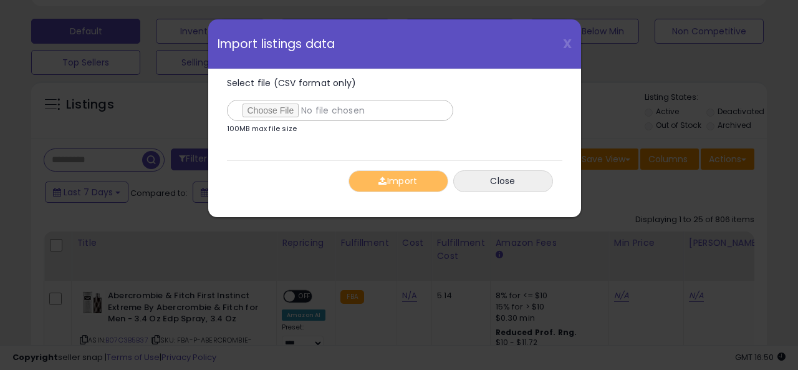
click at [682, 122] on div "X Close Import listings data Select file (CSV format only) 100MB max file size …" at bounding box center [399, 185] width 798 height 370
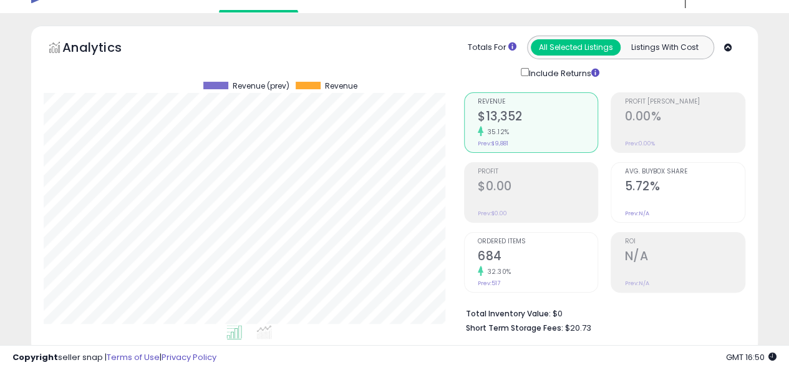
scroll to position [0, 0]
